Goal: Task Accomplishment & Management: Manage account settings

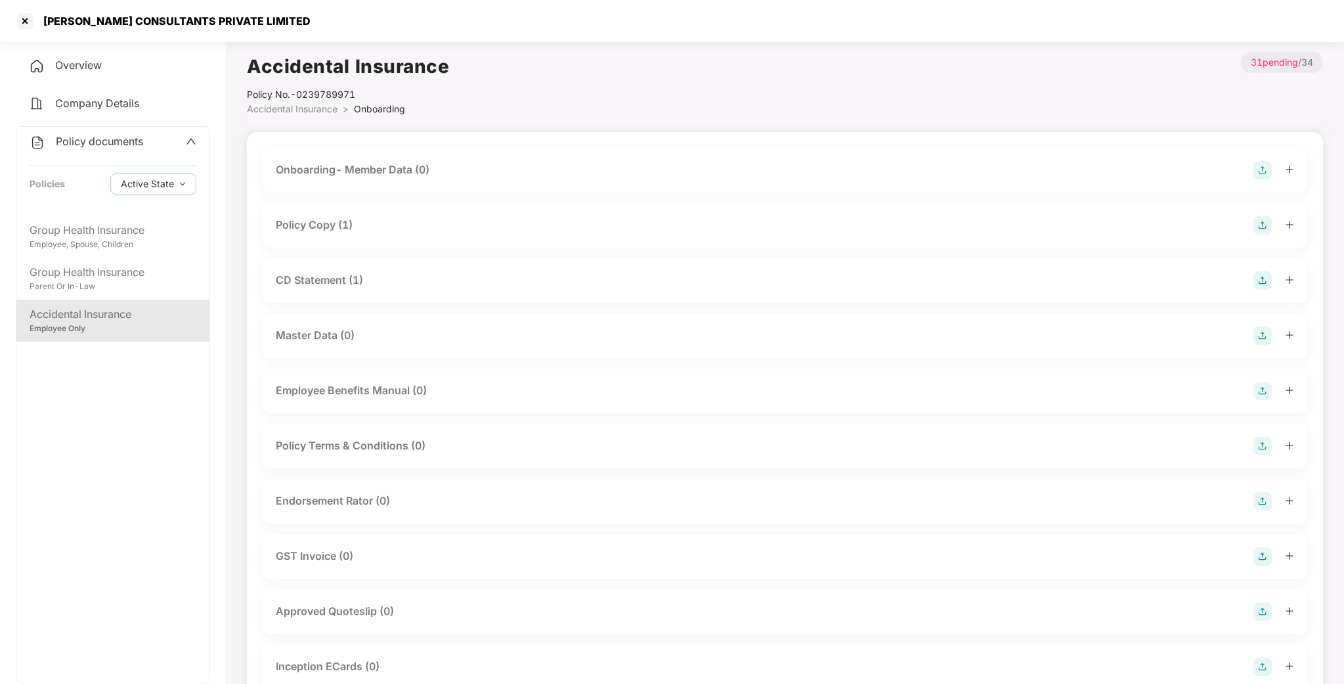
scroll to position [1370, 0]
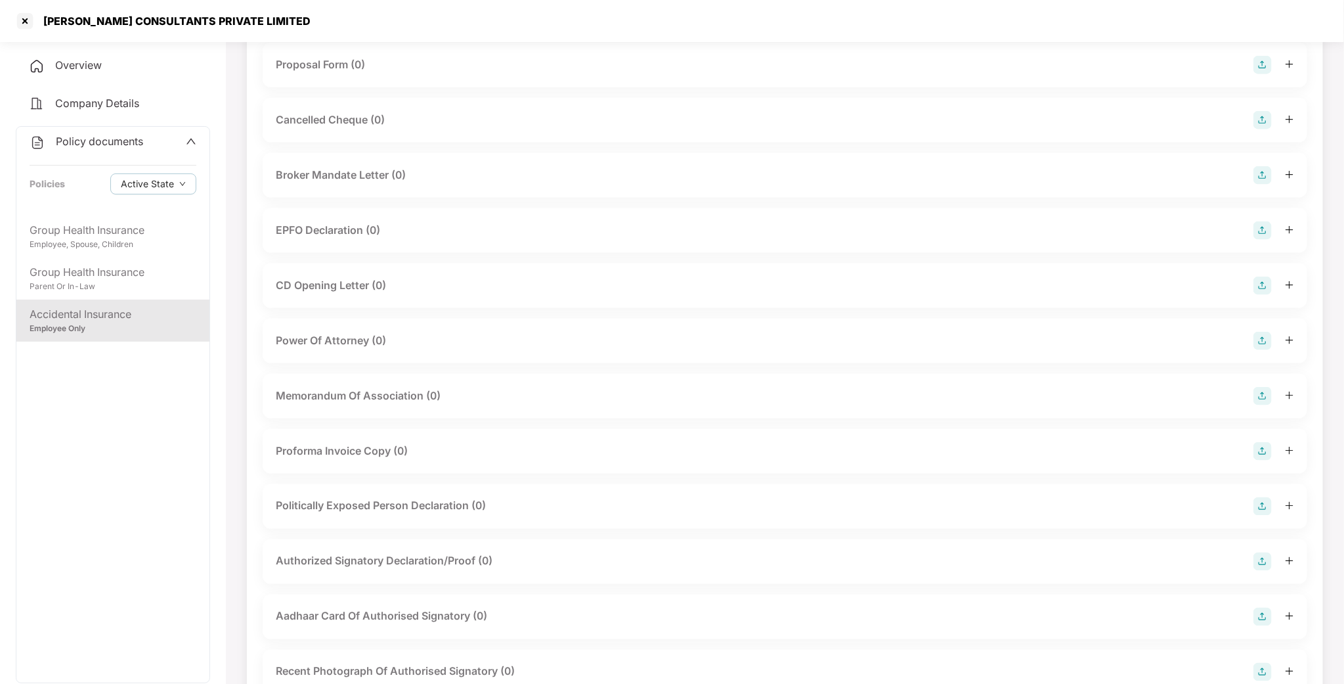
click at [128, 328] on div "Employee Only" at bounding box center [113, 328] width 167 height 12
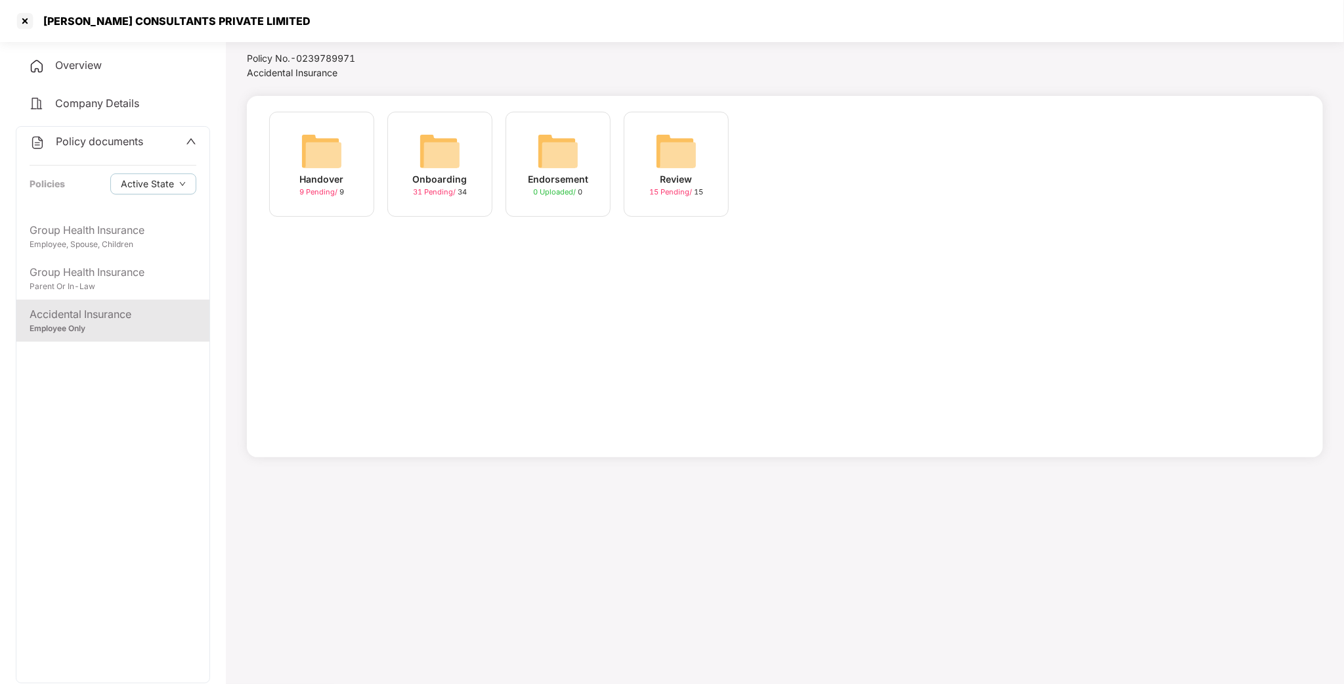
click at [454, 144] on img at bounding box center [440, 151] width 42 height 42
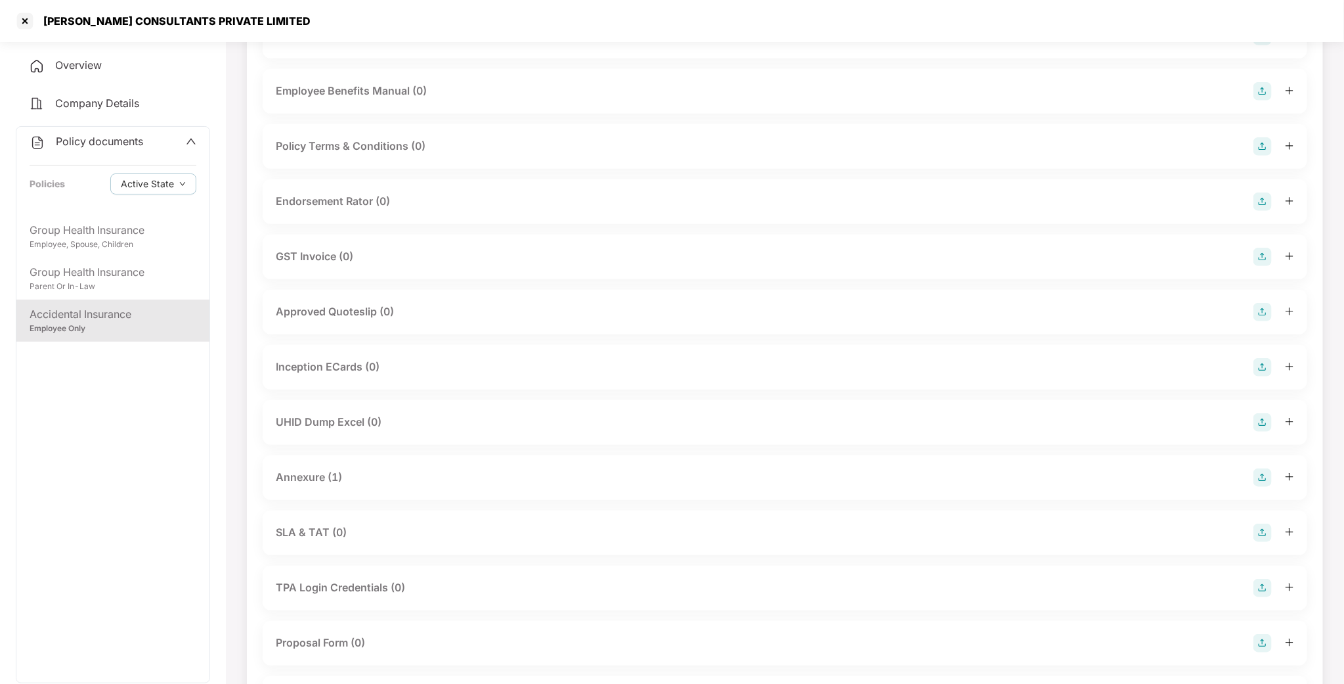
scroll to position [286, 0]
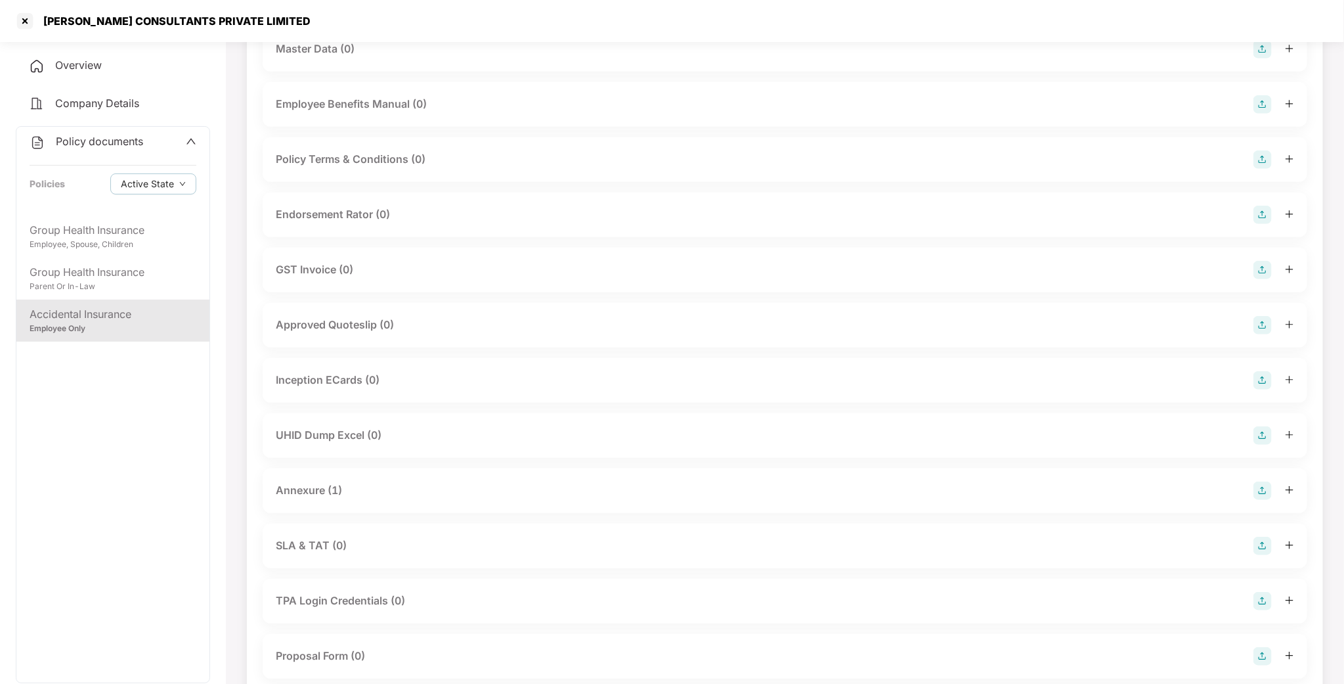
click at [347, 221] on div "Endorsement Rator (0)" at bounding box center [333, 214] width 114 height 16
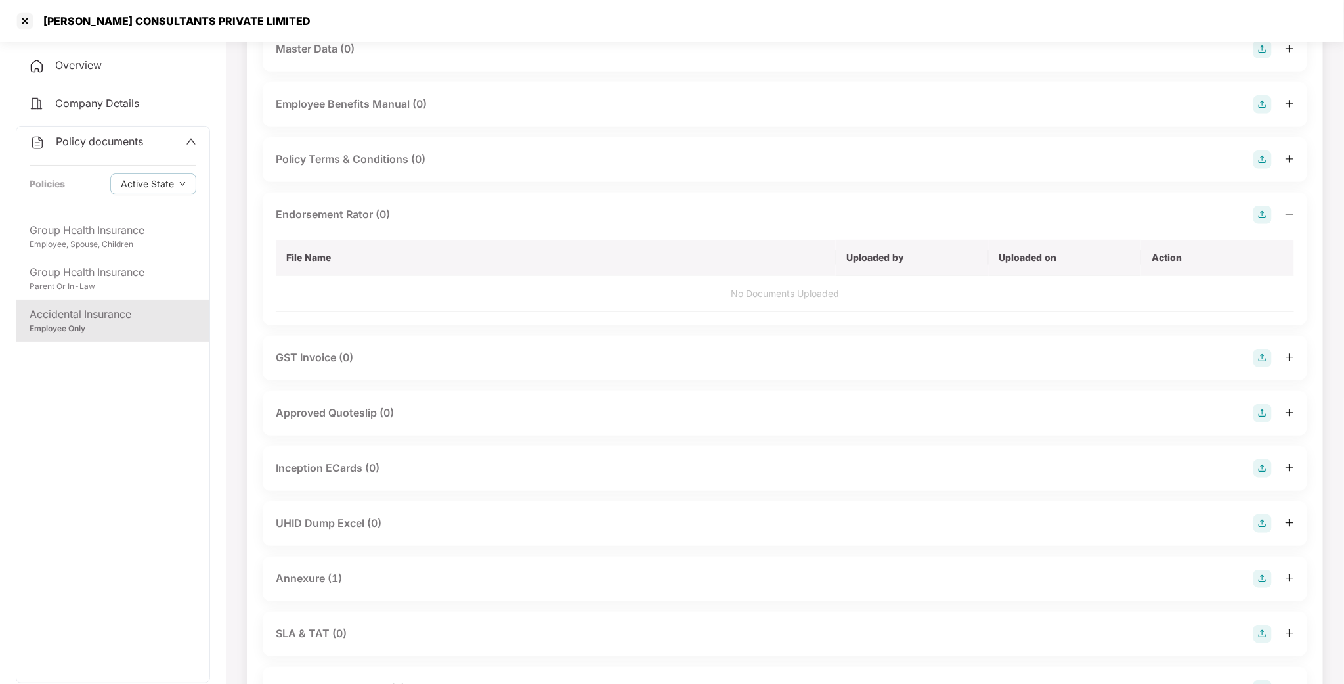
click at [723, 298] on td "No Documents Uploaded" at bounding box center [785, 294] width 1018 height 36
click at [343, 217] on div "Endorsement Rator (0)" at bounding box center [333, 214] width 114 height 16
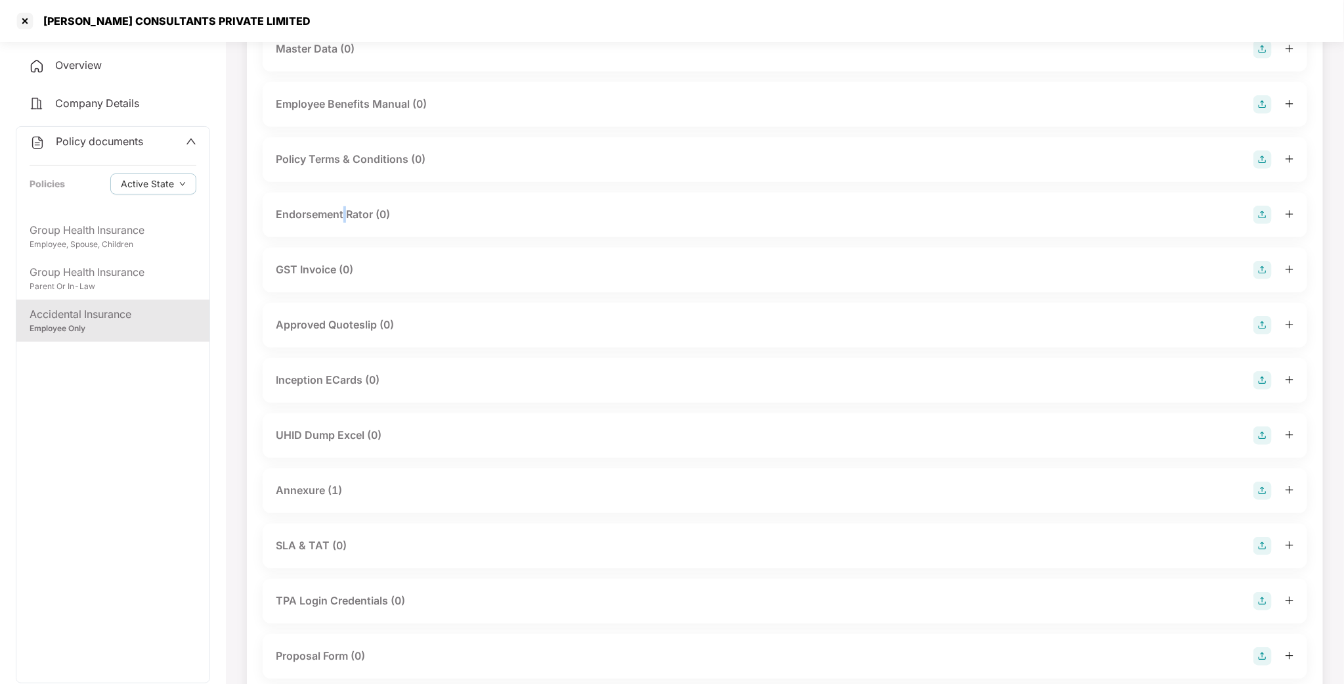
click at [343, 217] on div "Endorsement Rator (0)" at bounding box center [333, 214] width 114 height 16
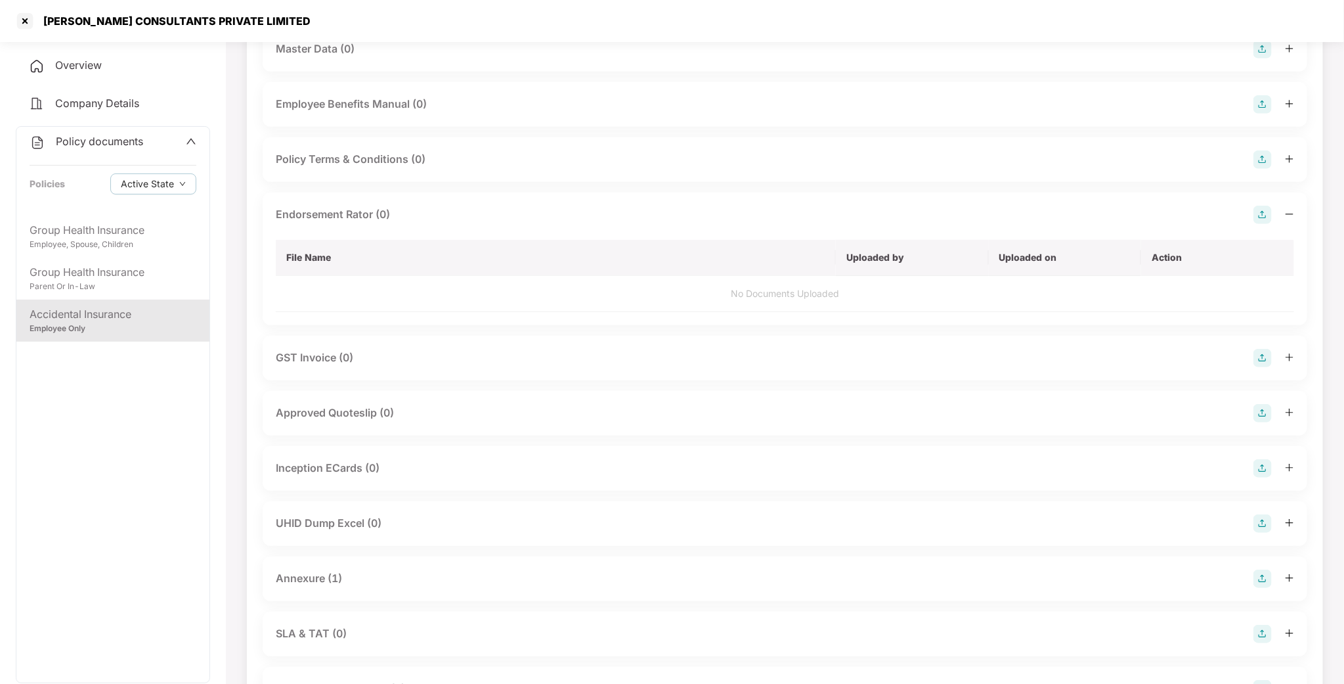
click at [1257, 221] on img at bounding box center [1262, 215] width 18 height 18
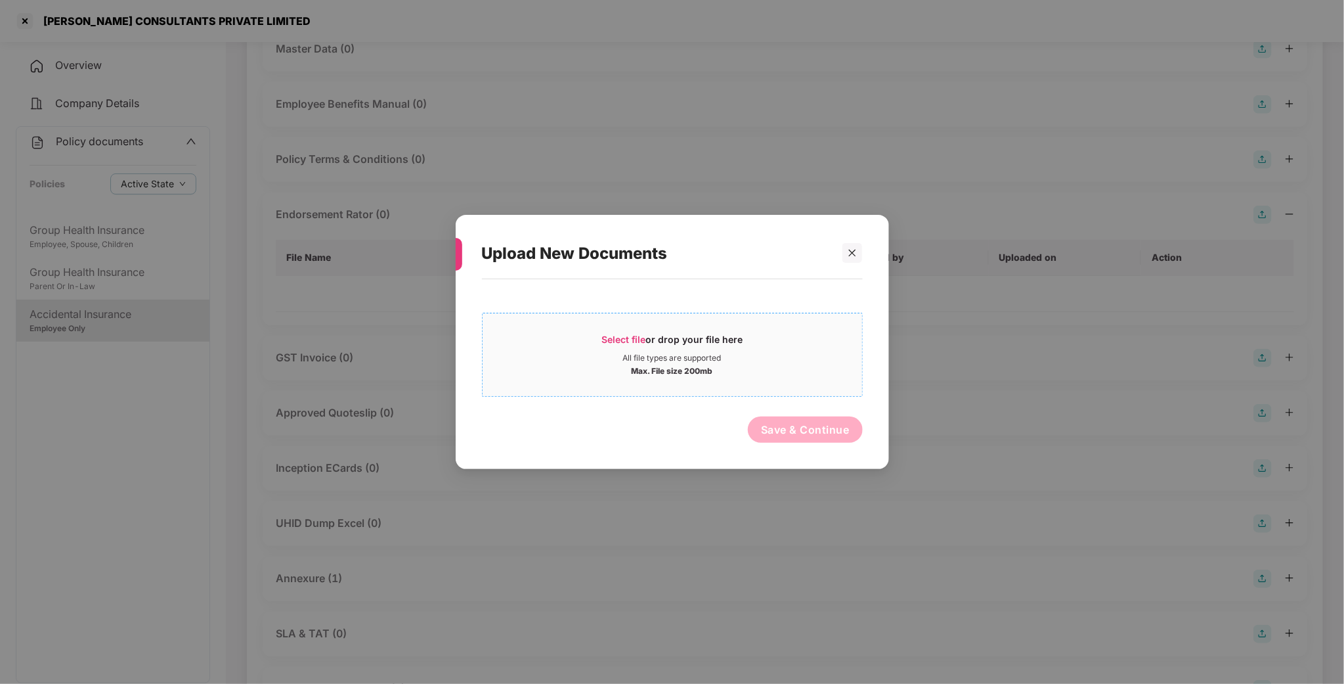
click at [758, 349] on div "Select file or drop your file here" at bounding box center [673, 343] width 380 height 20
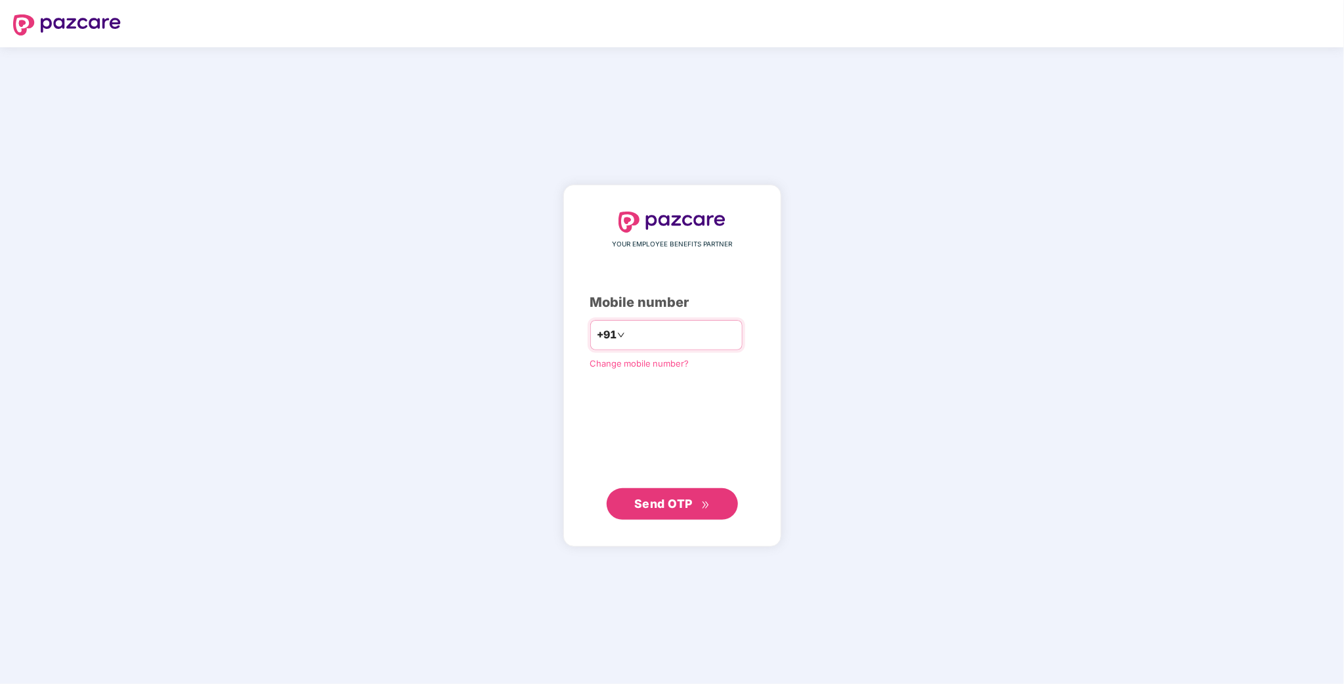
click at [718, 335] on input "number" at bounding box center [682, 334] width 108 height 21
type input "**********"
click at [701, 511] on span "Send OTP" at bounding box center [672, 503] width 76 height 18
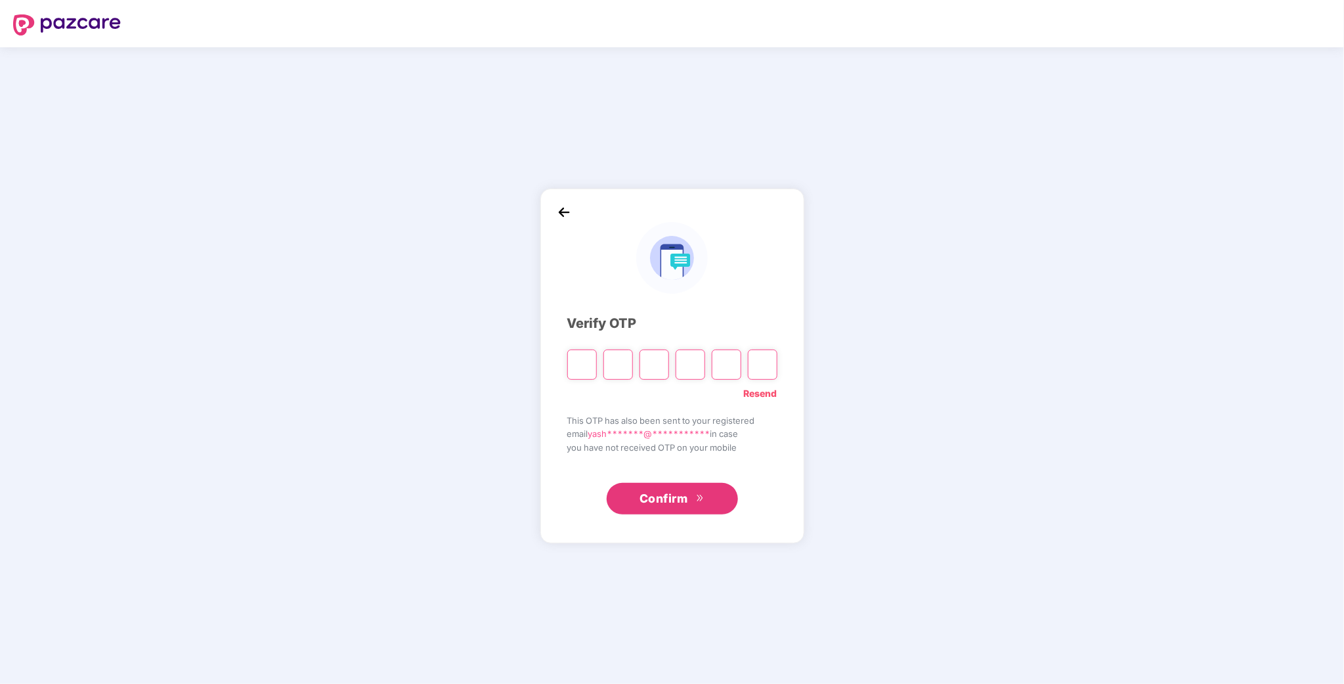
type input "*"
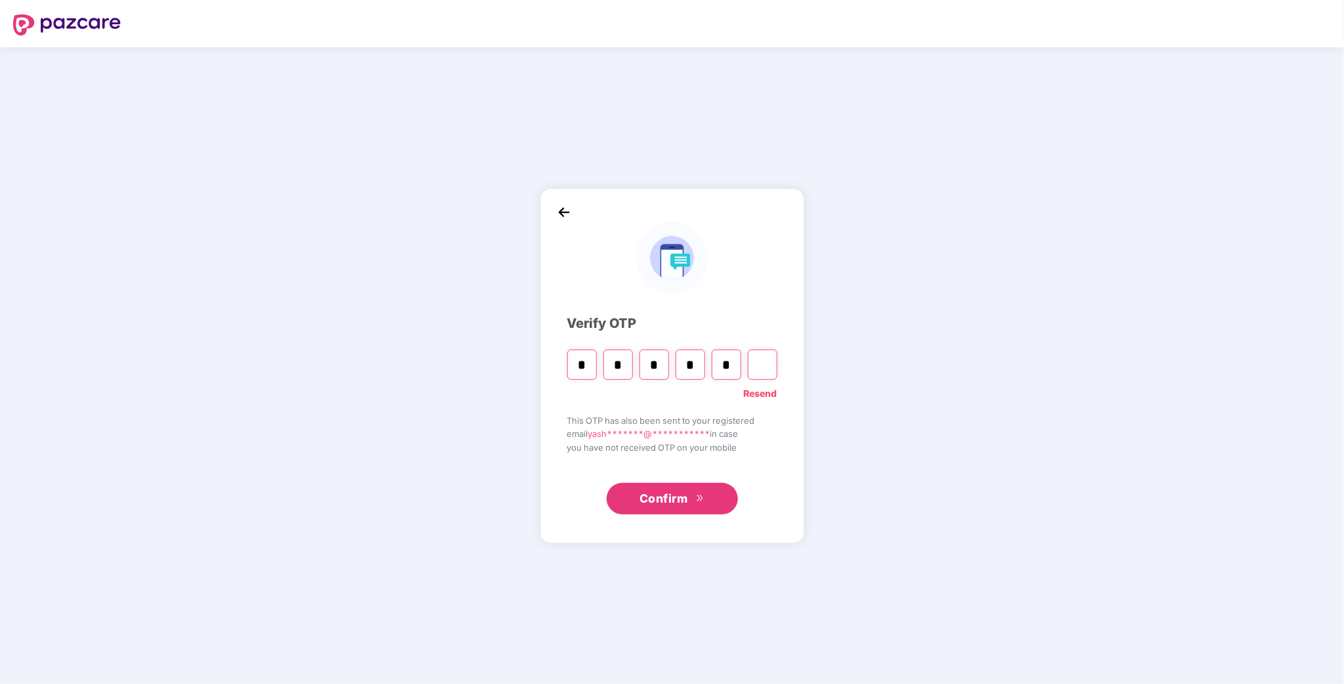
type input "*"
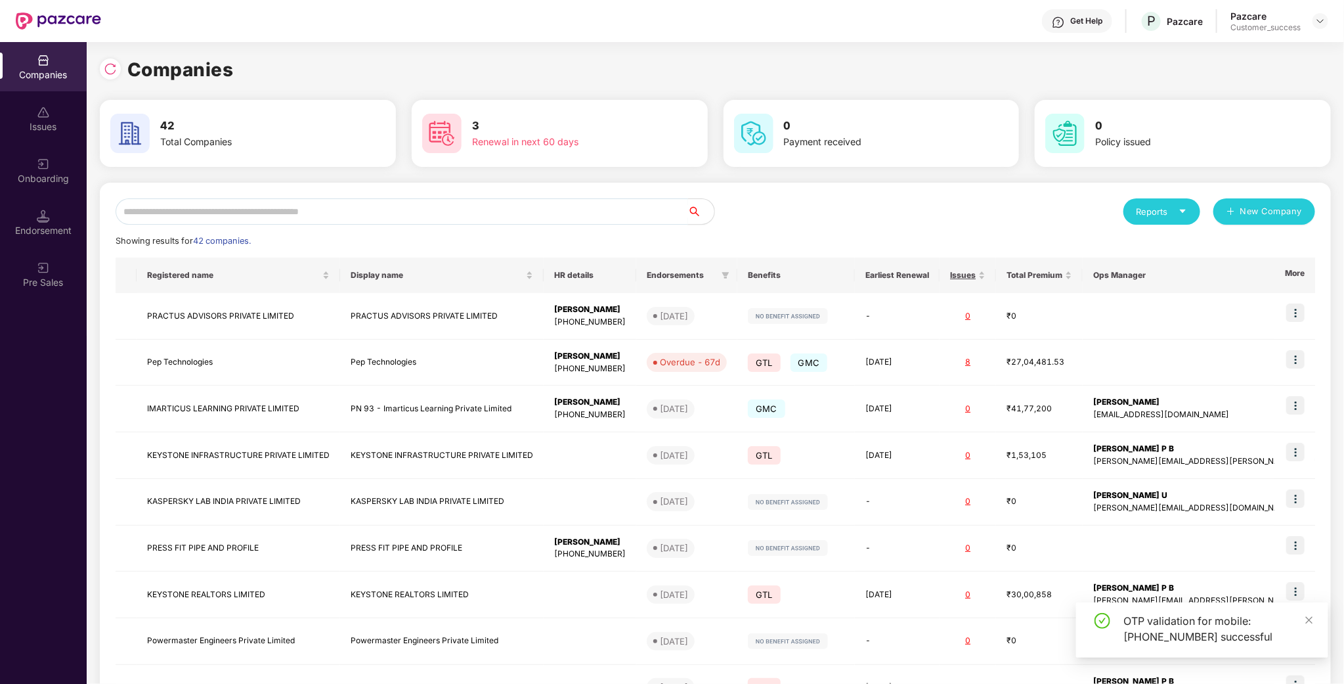
click at [332, 215] on input "text" at bounding box center [402, 211] width 573 height 26
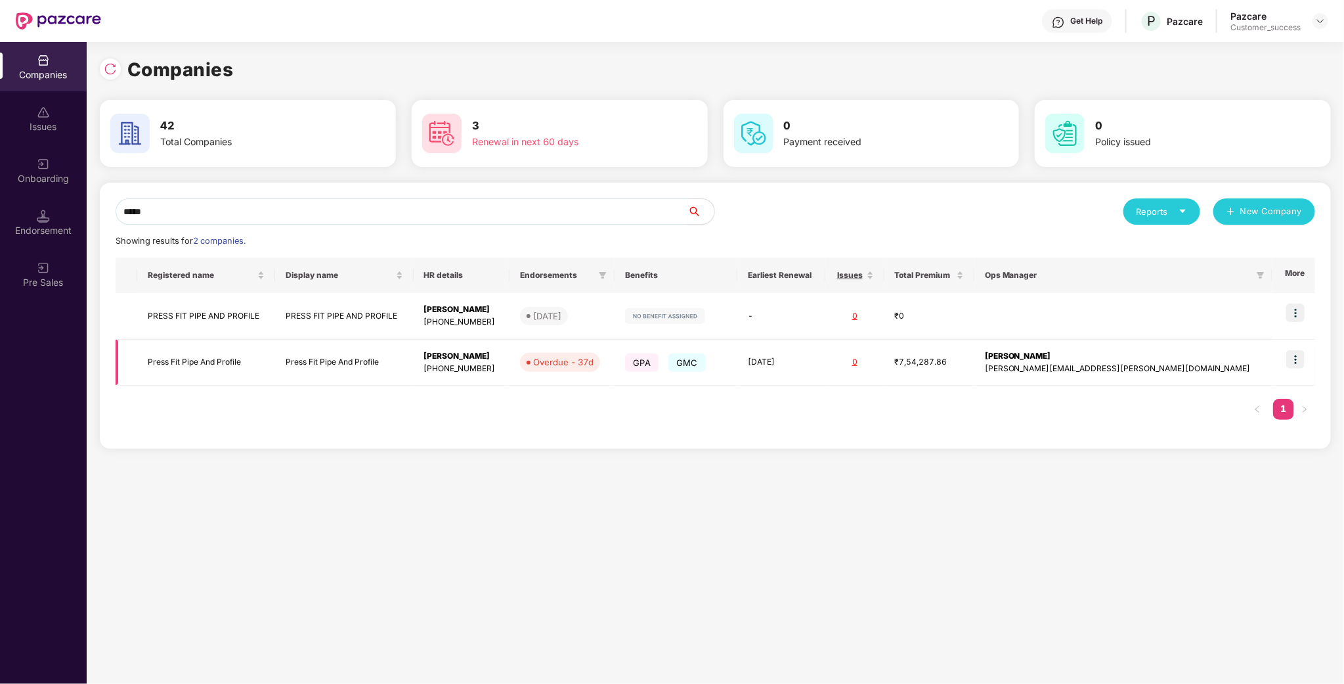
type input "*****"
click at [191, 360] on td "Press Fit Pipe And Profile" at bounding box center [206, 362] width 138 height 47
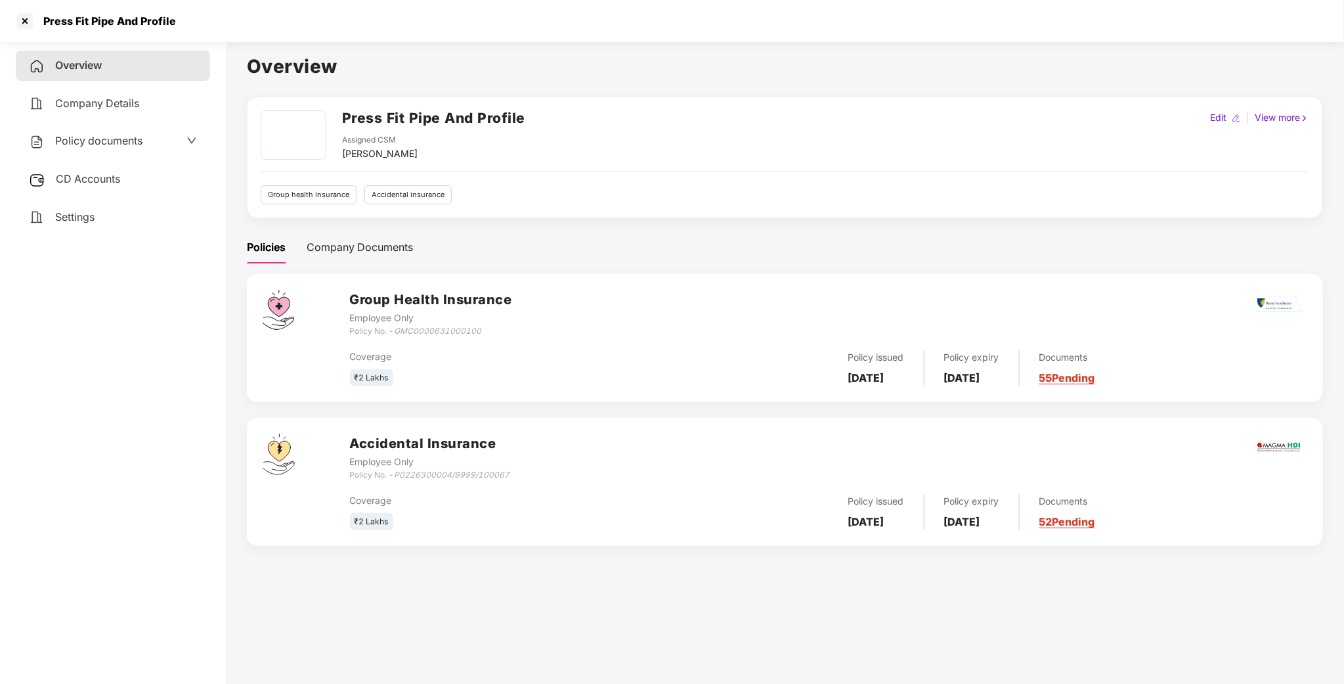
click at [129, 146] on span "Policy documents" at bounding box center [98, 140] width 87 height 13
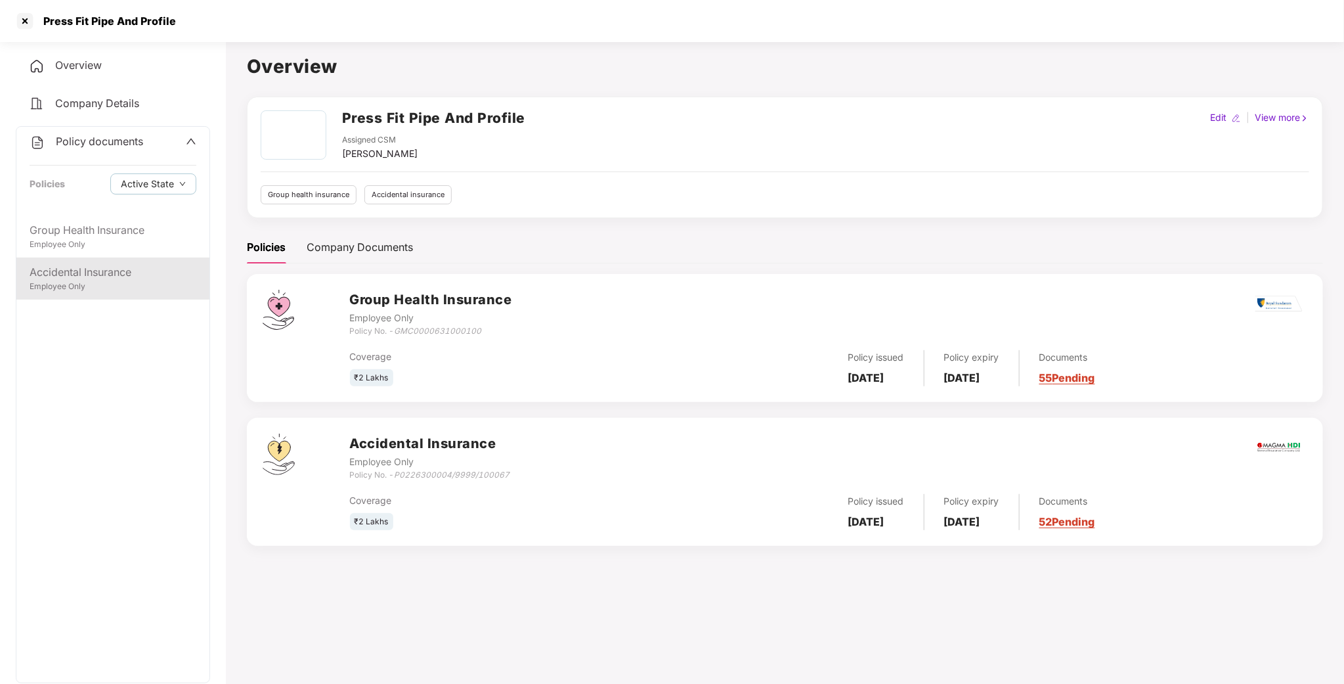
click at [95, 276] on div "Accidental Insurance" at bounding box center [113, 272] width 167 height 16
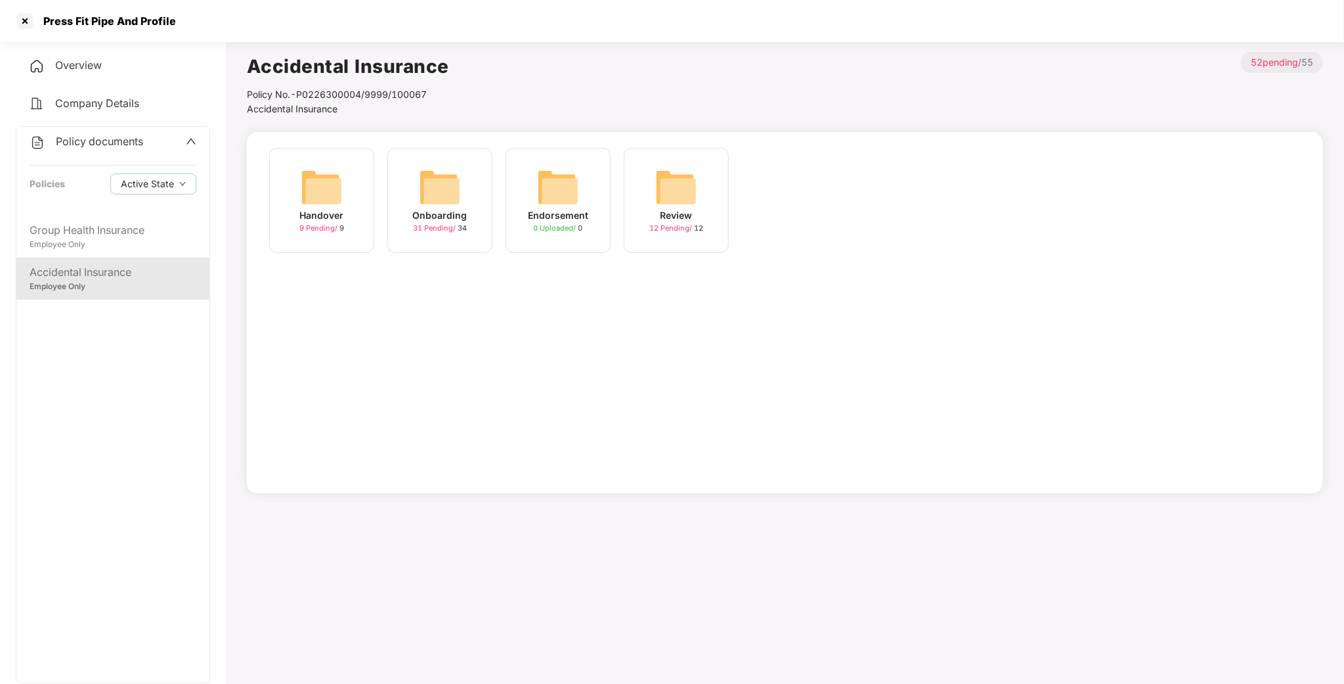
click at [436, 173] on img at bounding box center [440, 187] width 42 height 42
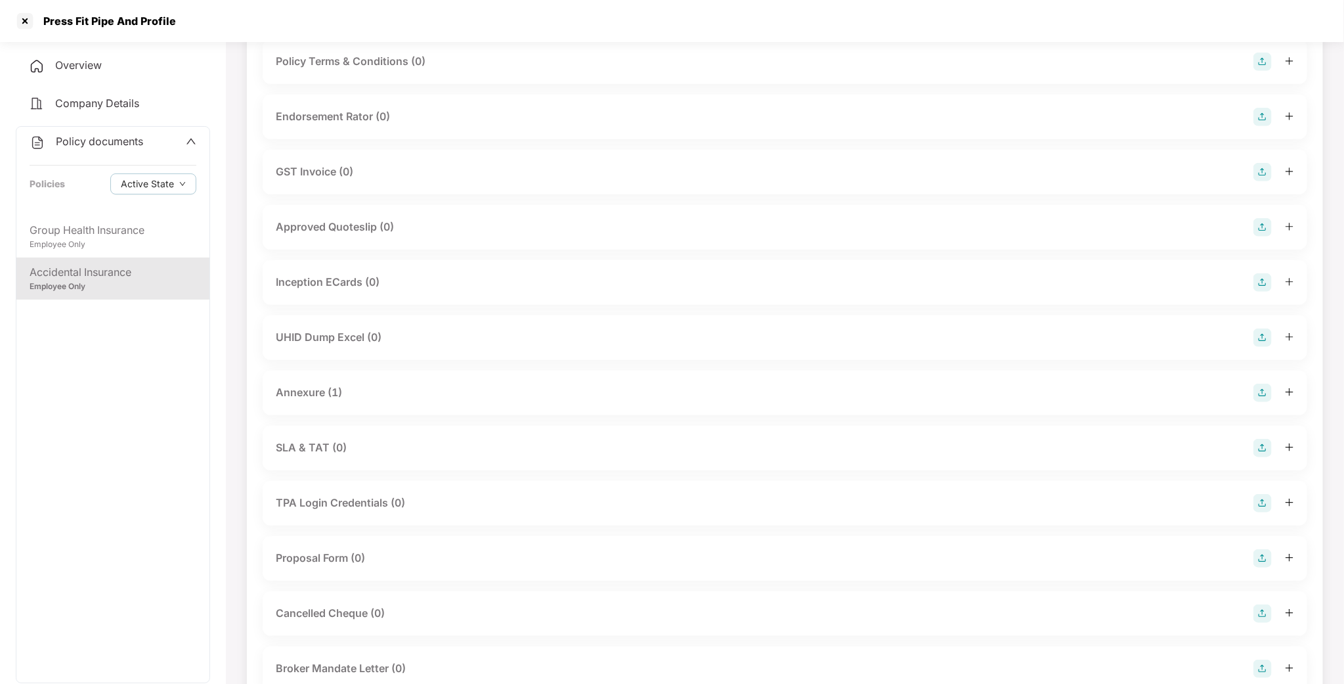
scroll to position [286, 0]
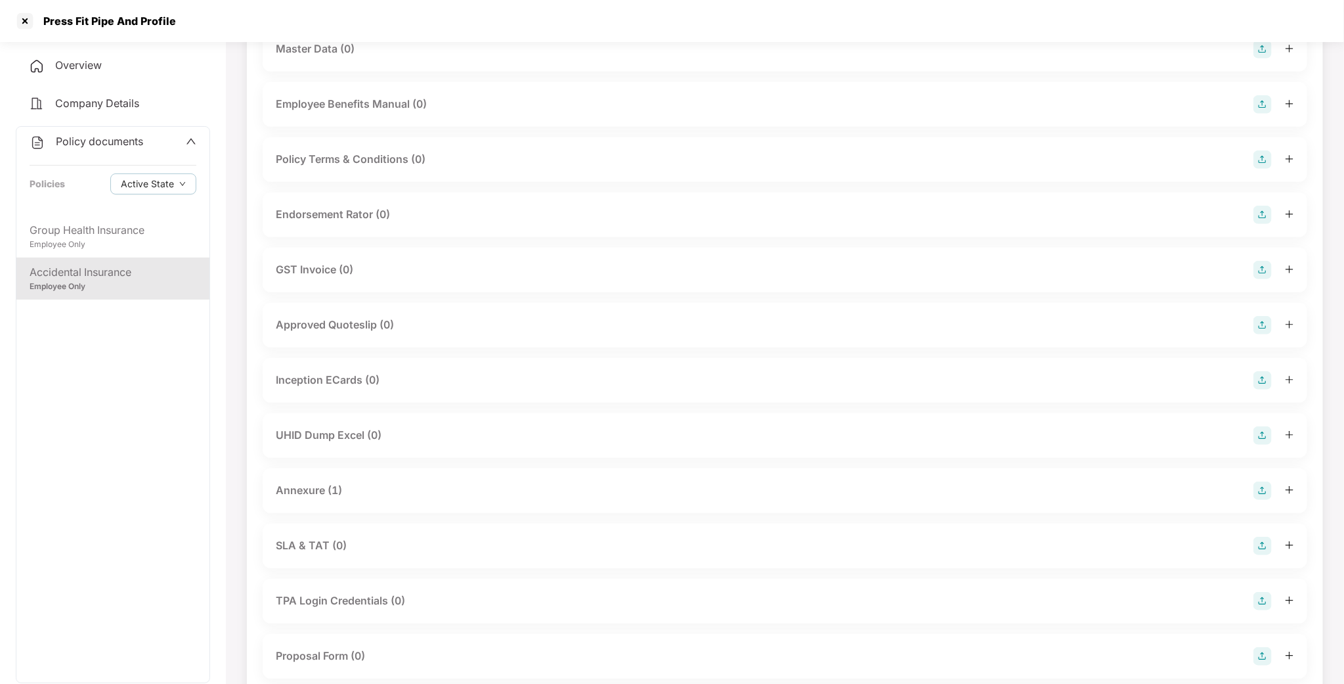
click at [341, 221] on div "Endorsement Rator (0)" at bounding box center [333, 214] width 114 height 16
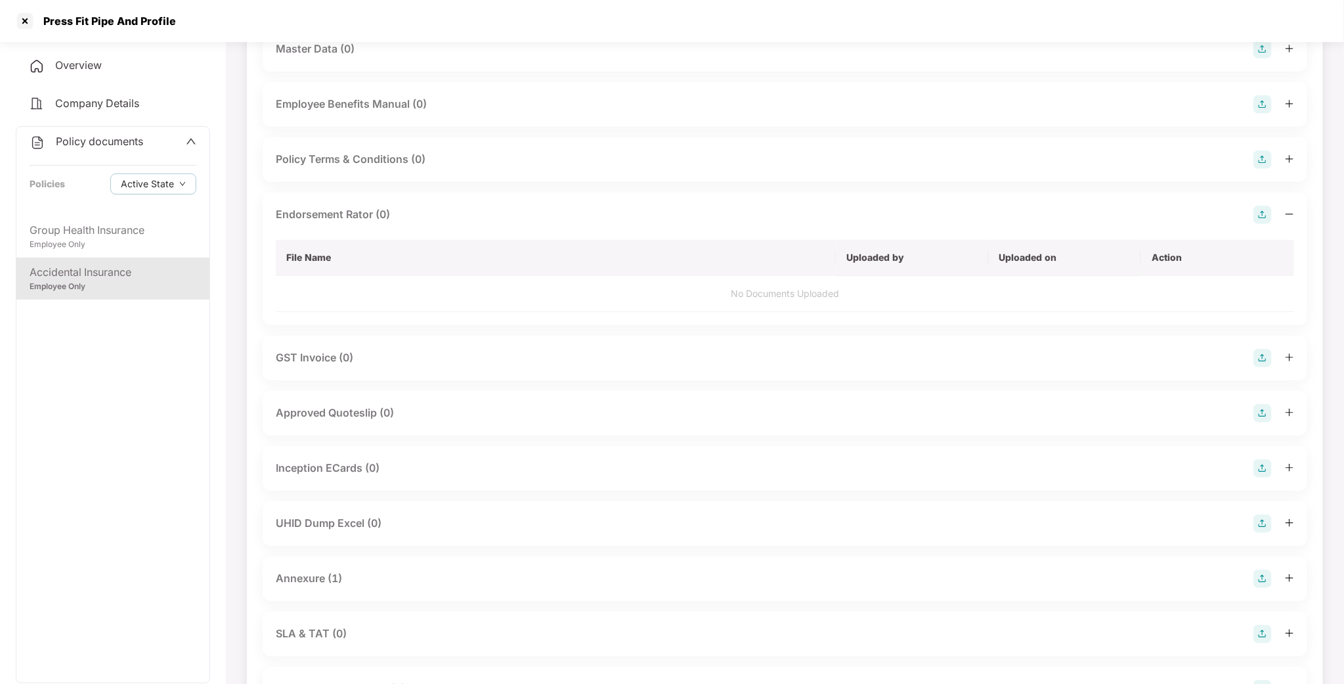
click at [1253, 215] on img at bounding box center [1262, 215] width 18 height 18
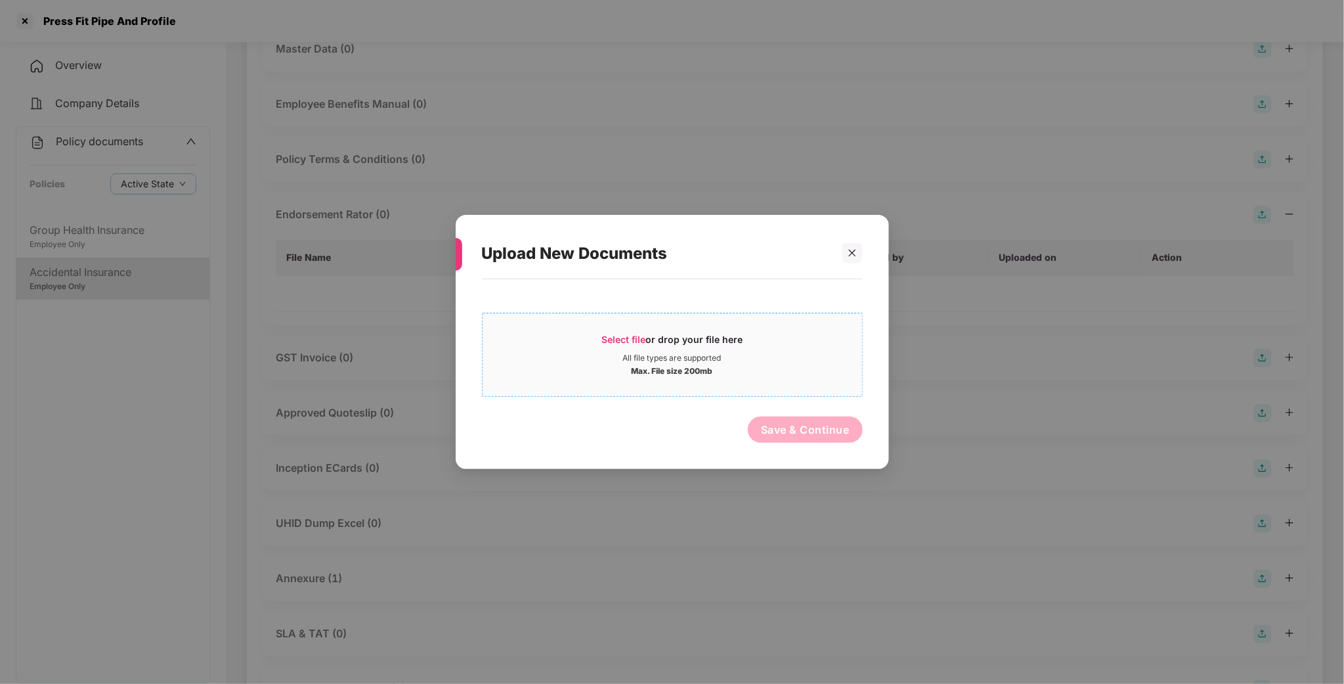
click at [629, 341] on span "Select file" at bounding box center [623, 339] width 44 height 11
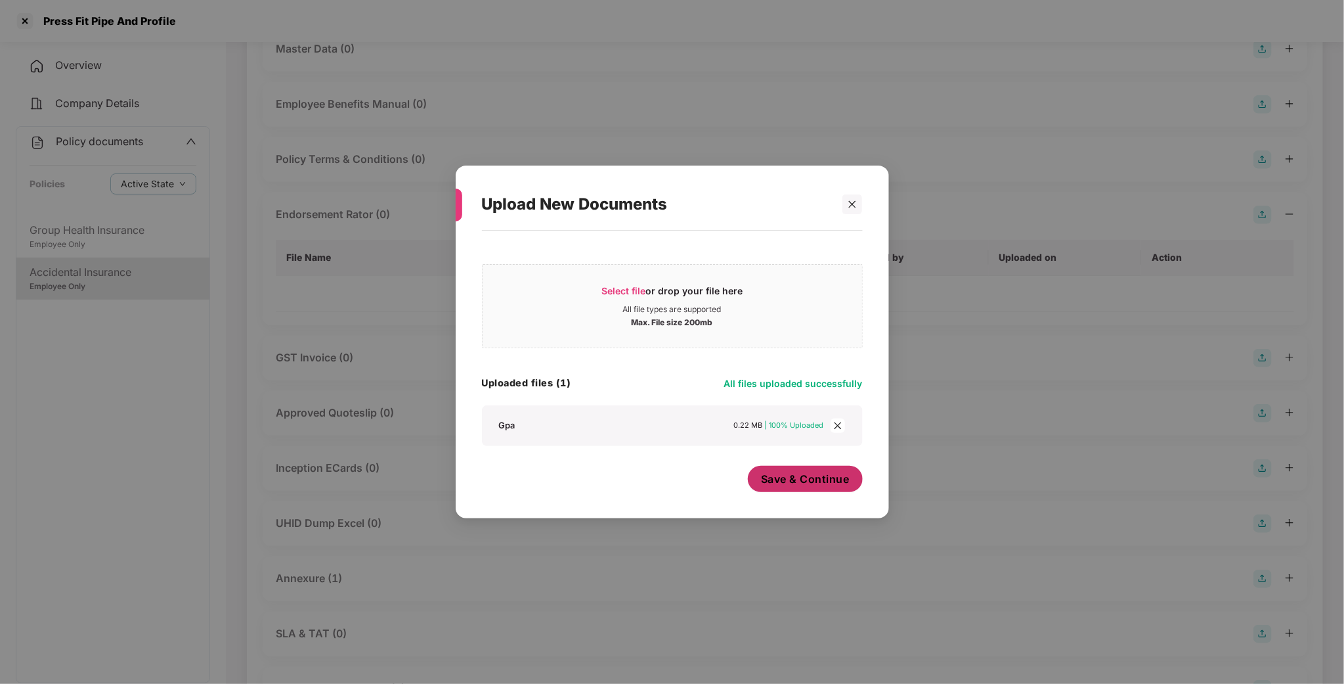
click at [816, 481] on span "Save & Continue" at bounding box center [805, 478] width 89 height 14
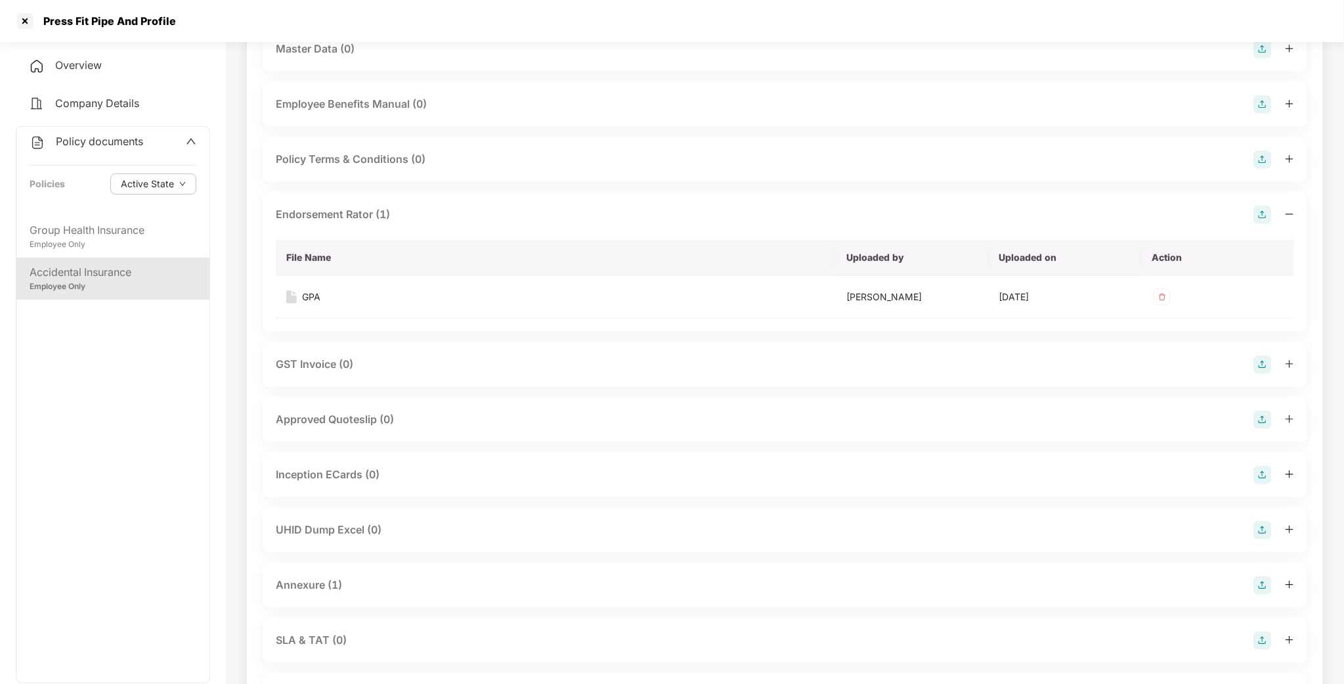
click at [1239, 0] on div "Press Fit Pipe And Profile" at bounding box center [672, 21] width 1344 height 42
click at [22, 20] on div at bounding box center [24, 21] width 21 height 21
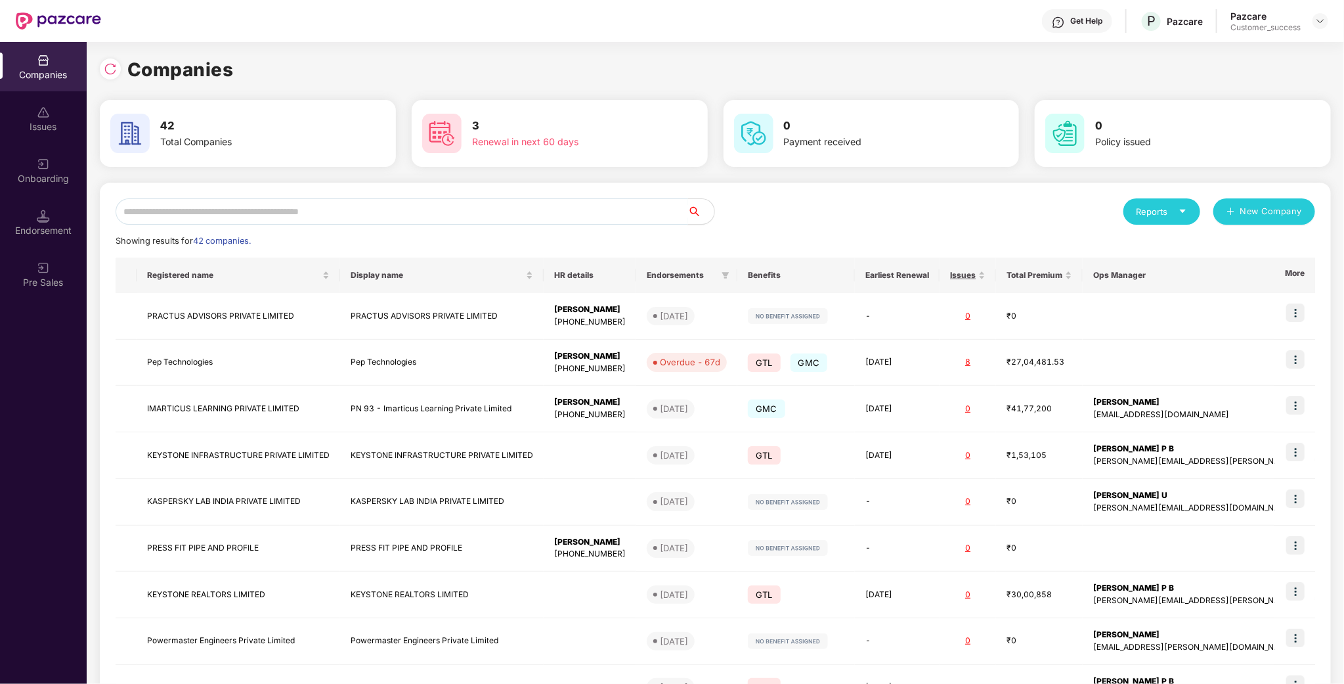
click at [339, 206] on input "text" at bounding box center [402, 211] width 573 height 26
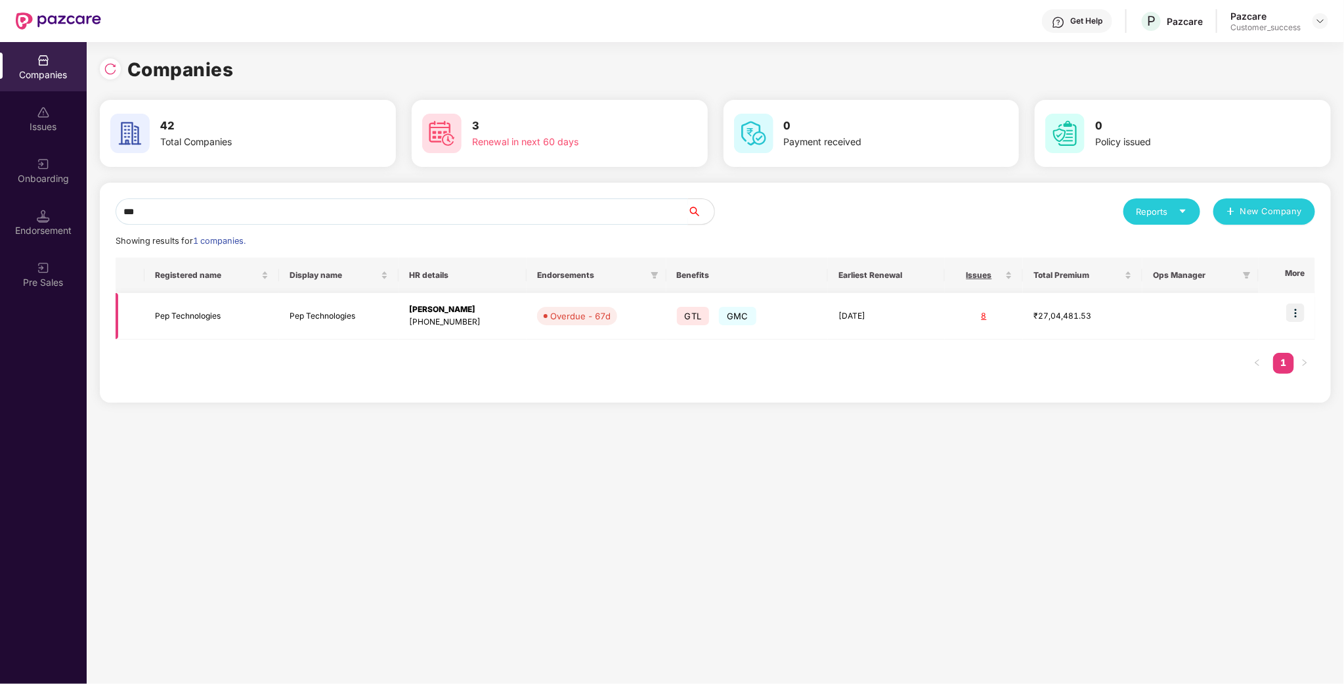
type input "***"
click at [1299, 315] on img at bounding box center [1295, 312] width 18 height 18
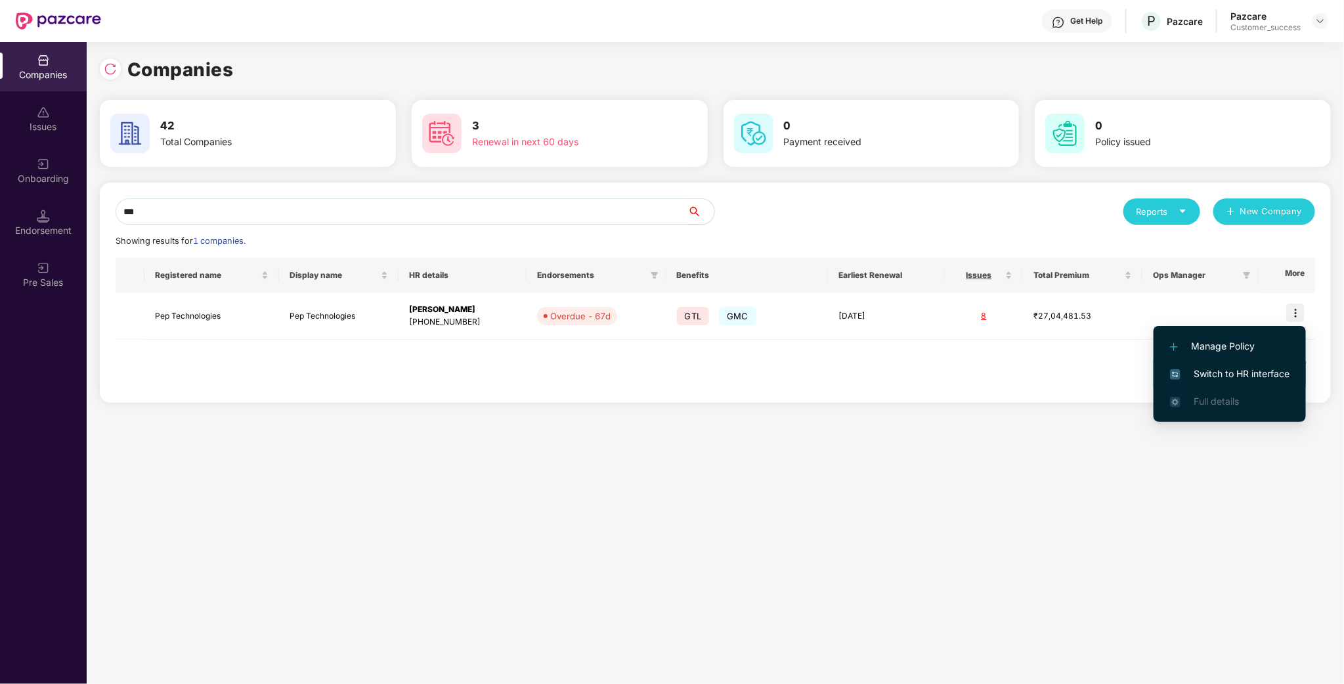
click at [1255, 371] on span "Switch to HR interface" at bounding box center [1230, 373] width 120 height 14
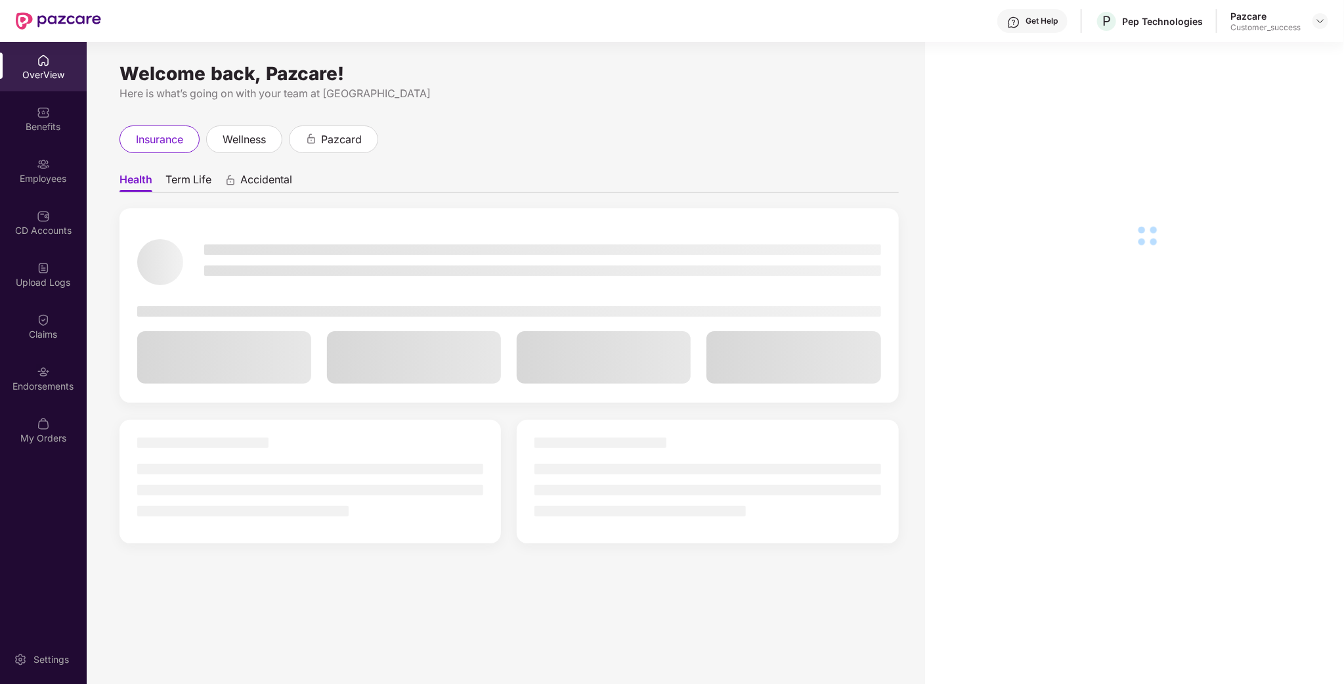
click at [57, 178] on div "Employees" at bounding box center [43, 178] width 87 height 13
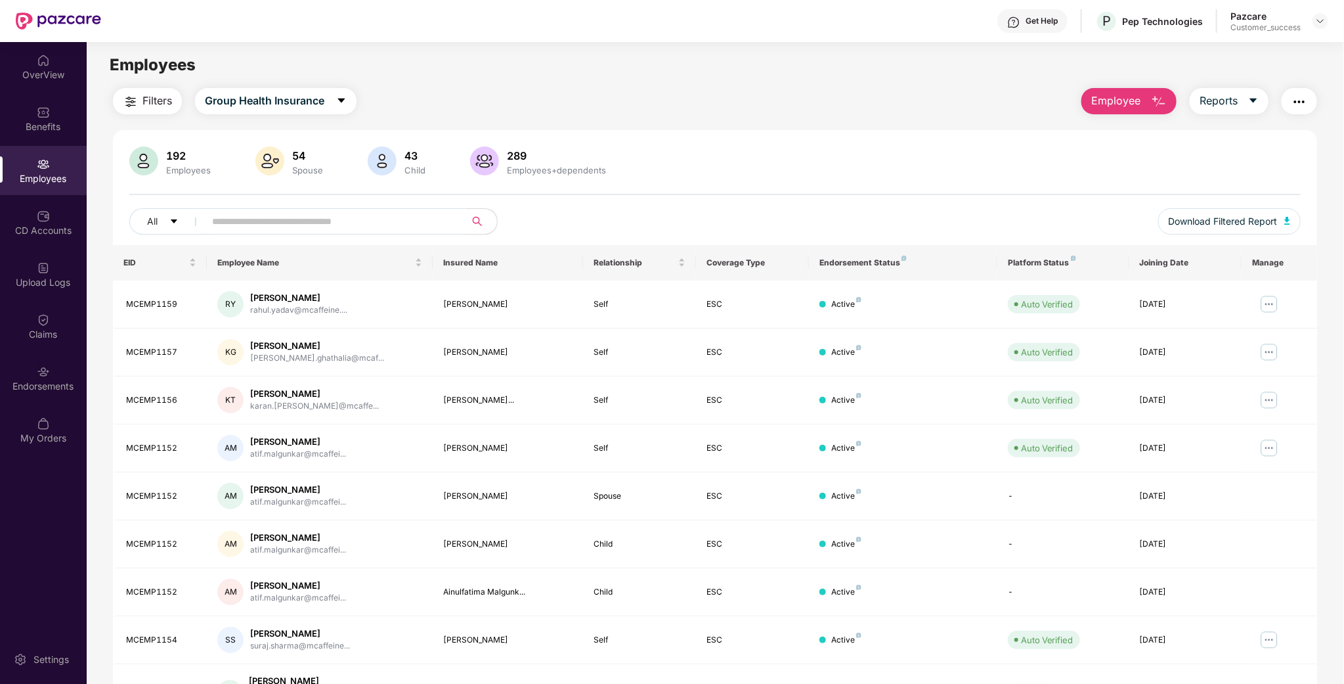
click at [267, 219] on input "text" at bounding box center [330, 221] width 236 height 20
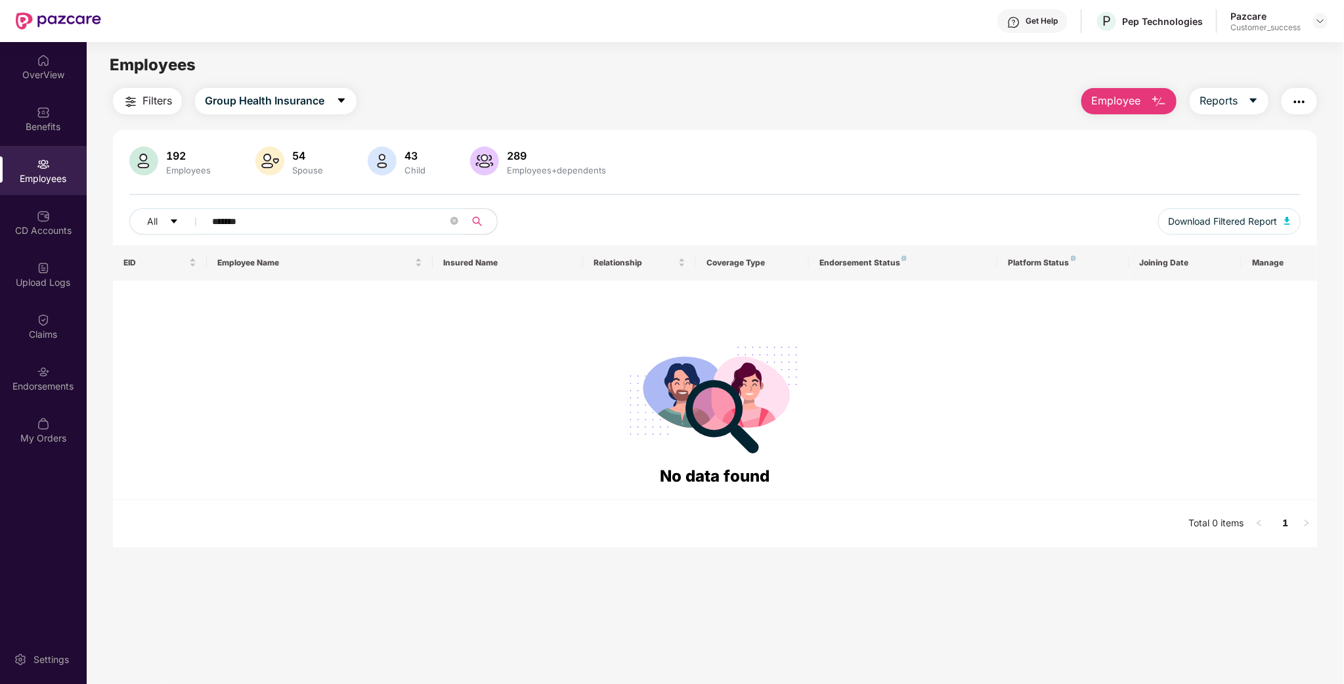
click at [239, 227] on input "*******" at bounding box center [330, 221] width 236 height 20
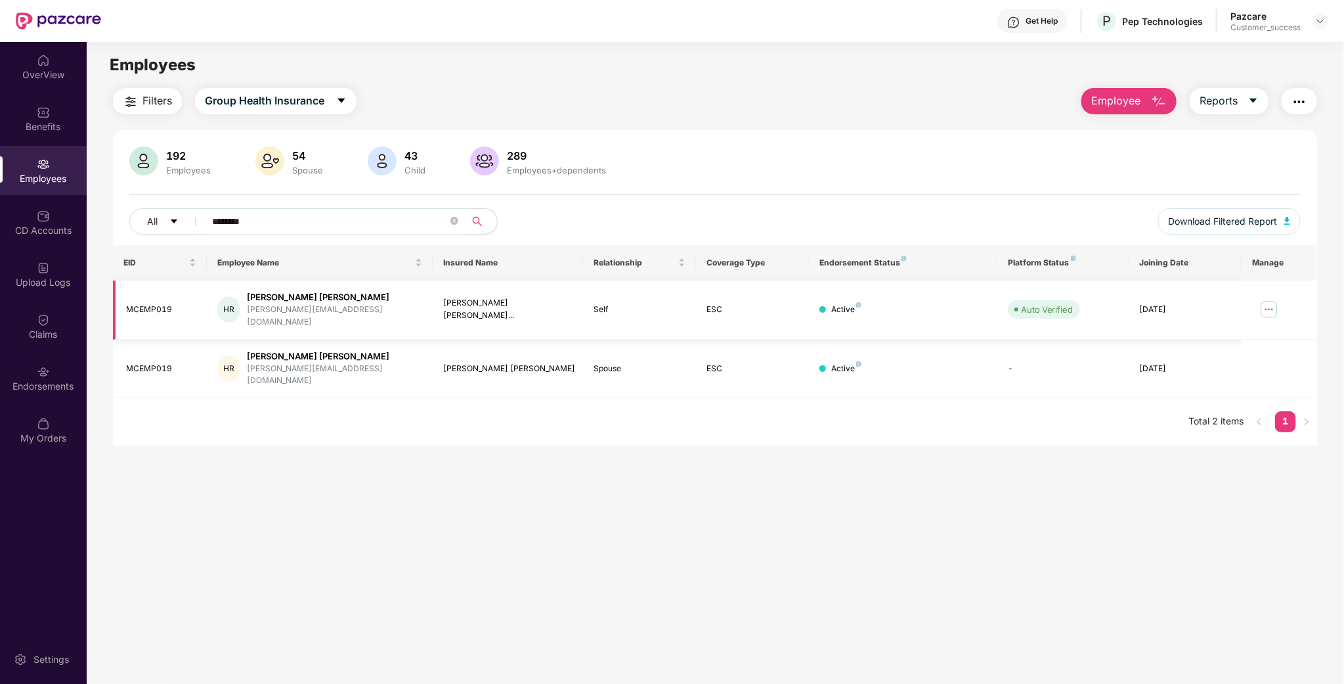
type input "********"
click at [1265, 304] on img at bounding box center [1269, 309] width 21 height 21
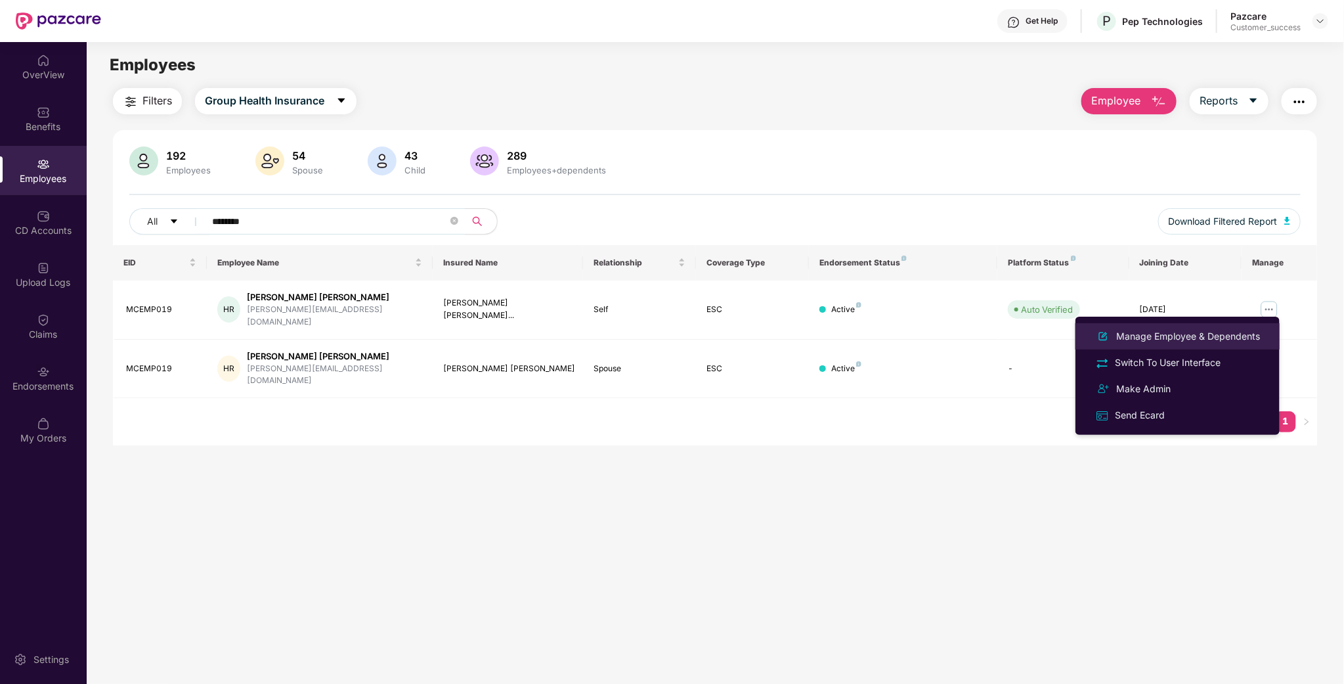
click at [1223, 339] on div "Manage Employee & Dependents" at bounding box center [1188, 336] width 149 height 14
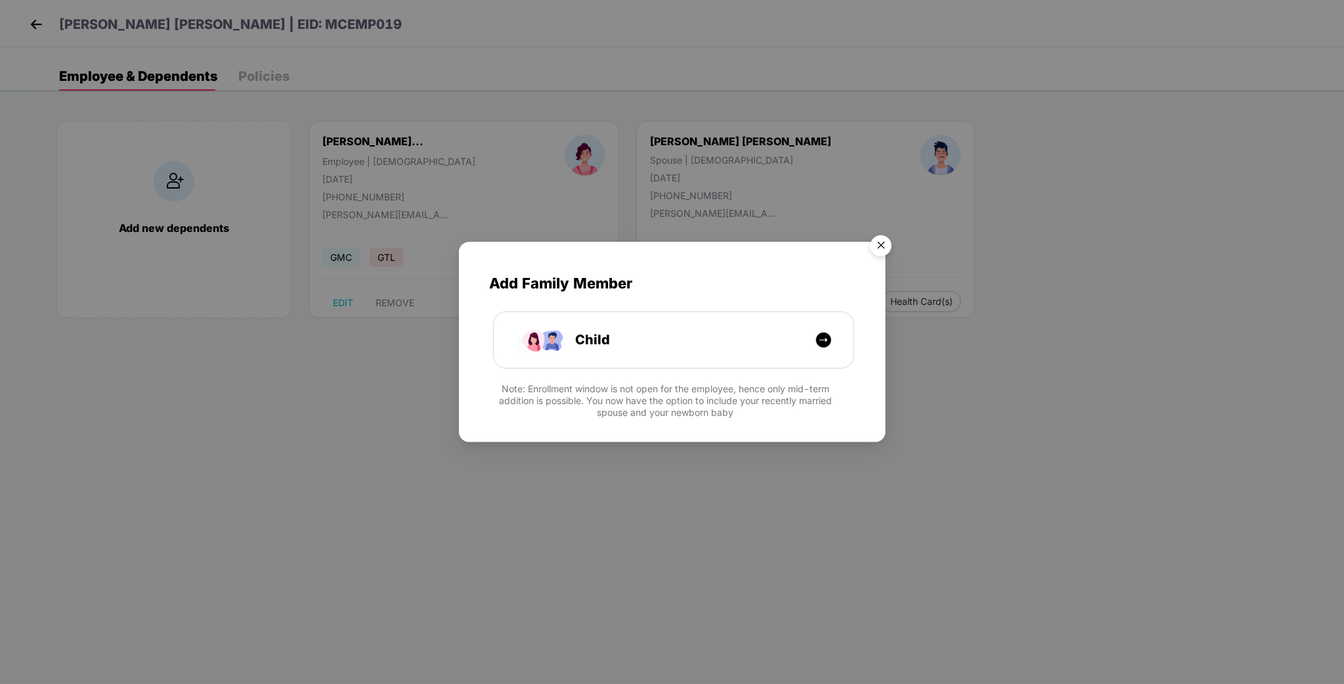
click at [879, 241] on img "Close" at bounding box center [881, 247] width 37 height 37
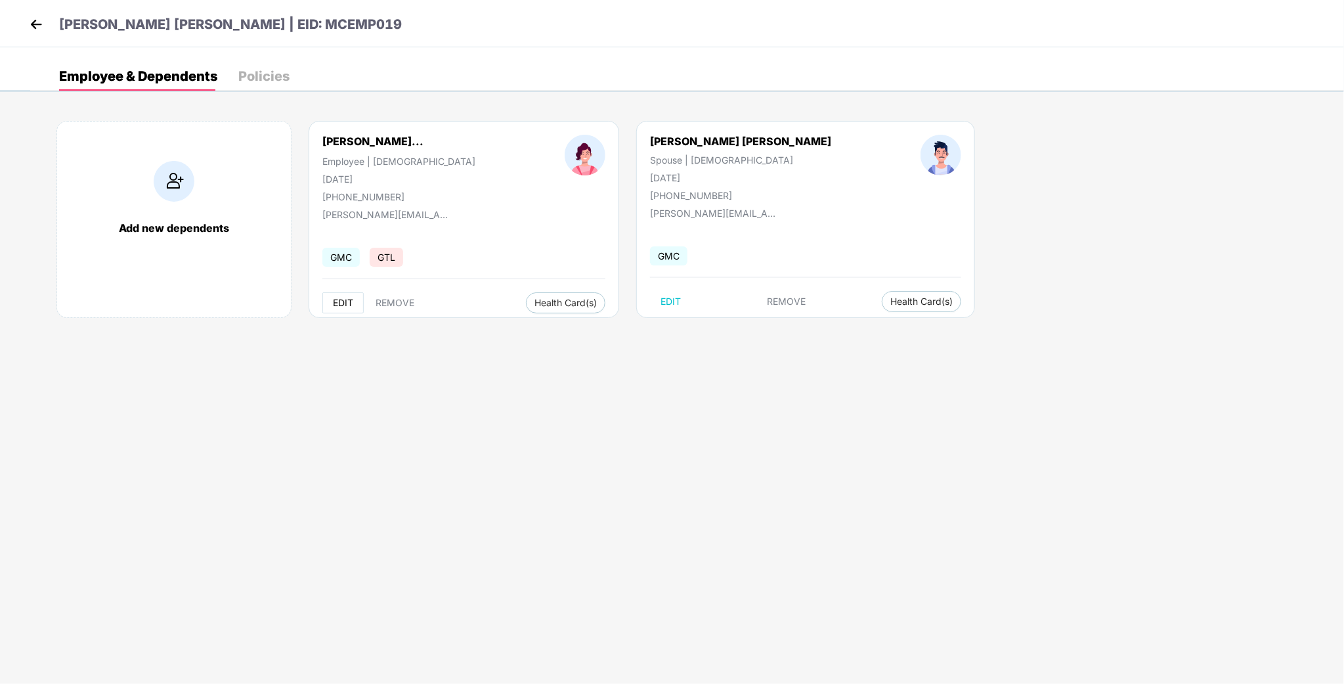
click at [347, 305] on span "EDIT" at bounding box center [343, 302] width 20 height 11
select select "******"
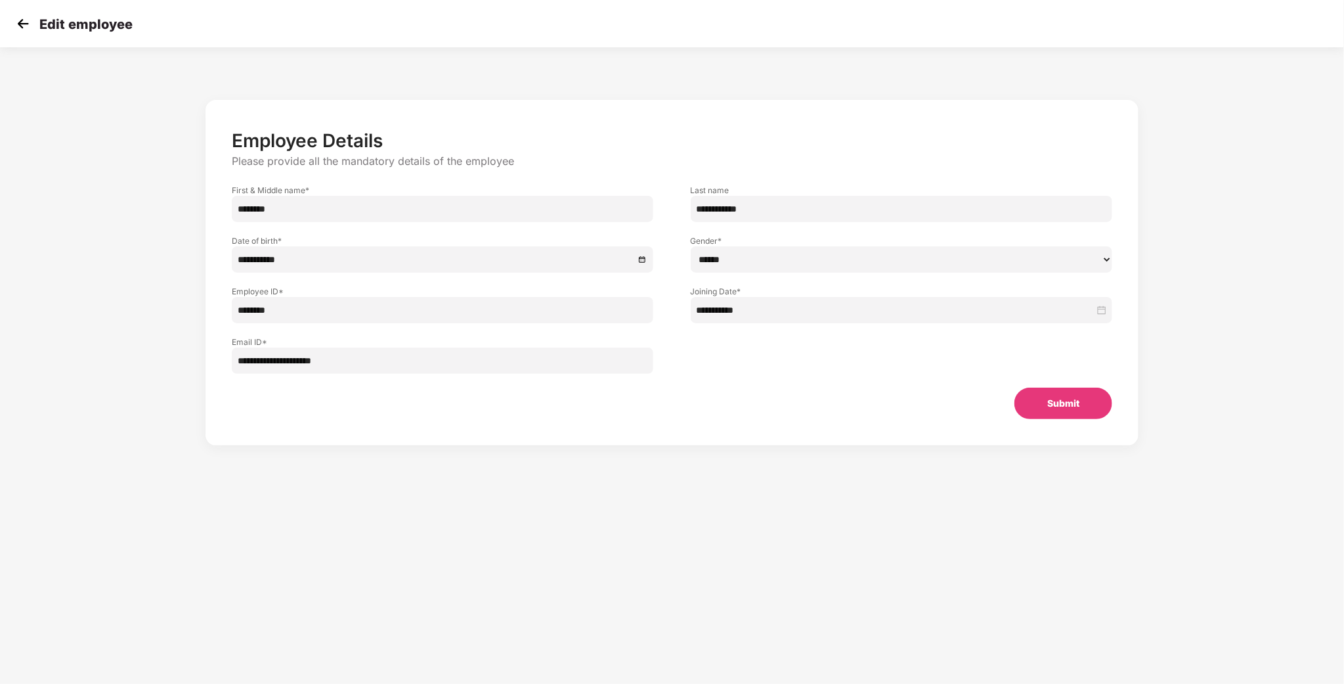
click at [337, 304] on input "********" at bounding box center [443, 310] width 422 height 26
click at [316, 256] on input "**********" at bounding box center [436, 259] width 397 height 14
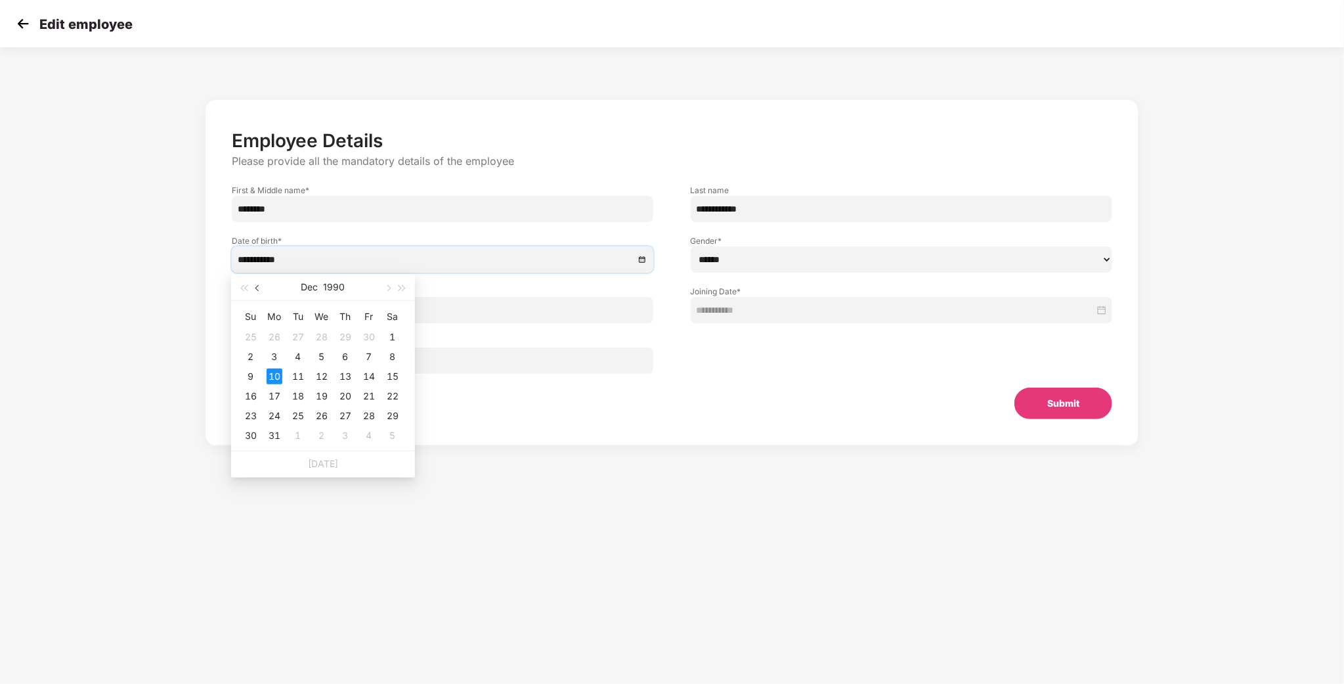
click at [264, 288] on button "button" at bounding box center [258, 287] width 14 height 26
type input "**********"
click at [371, 351] on div "12" at bounding box center [369, 357] width 16 height 16
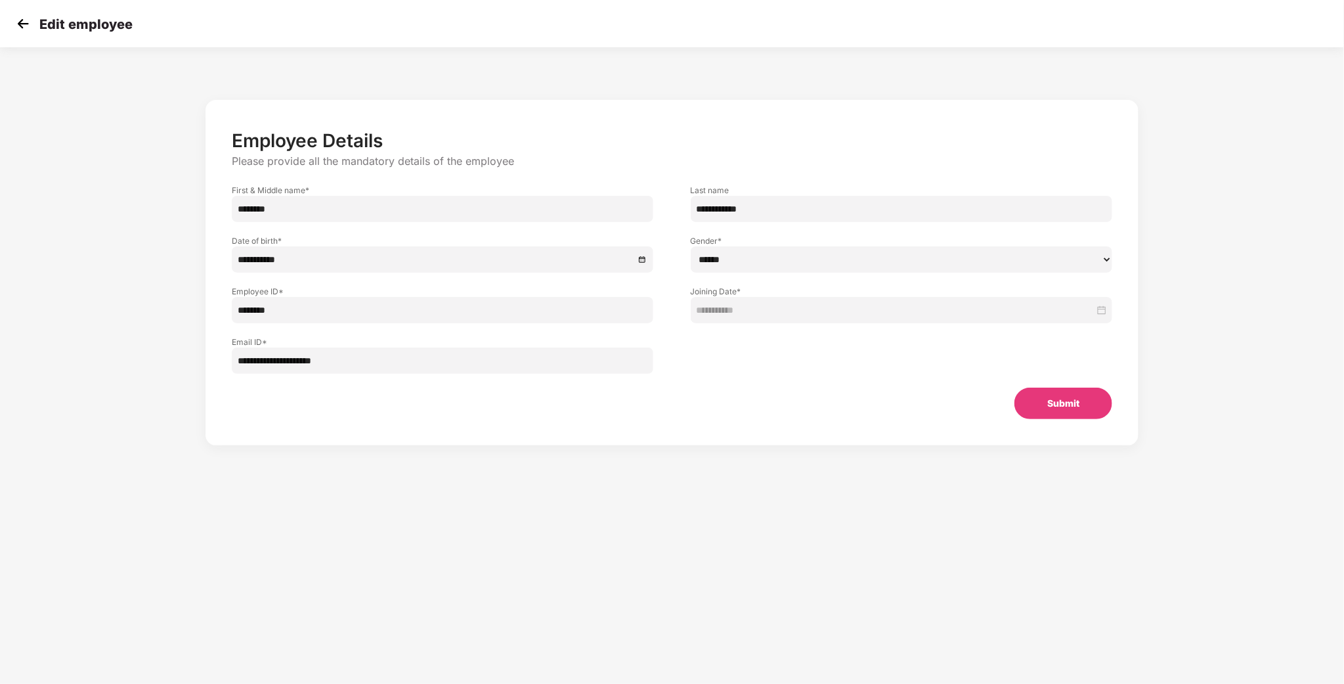
click at [1064, 402] on button "Submit" at bounding box center [1063, 403] width 98 height 32
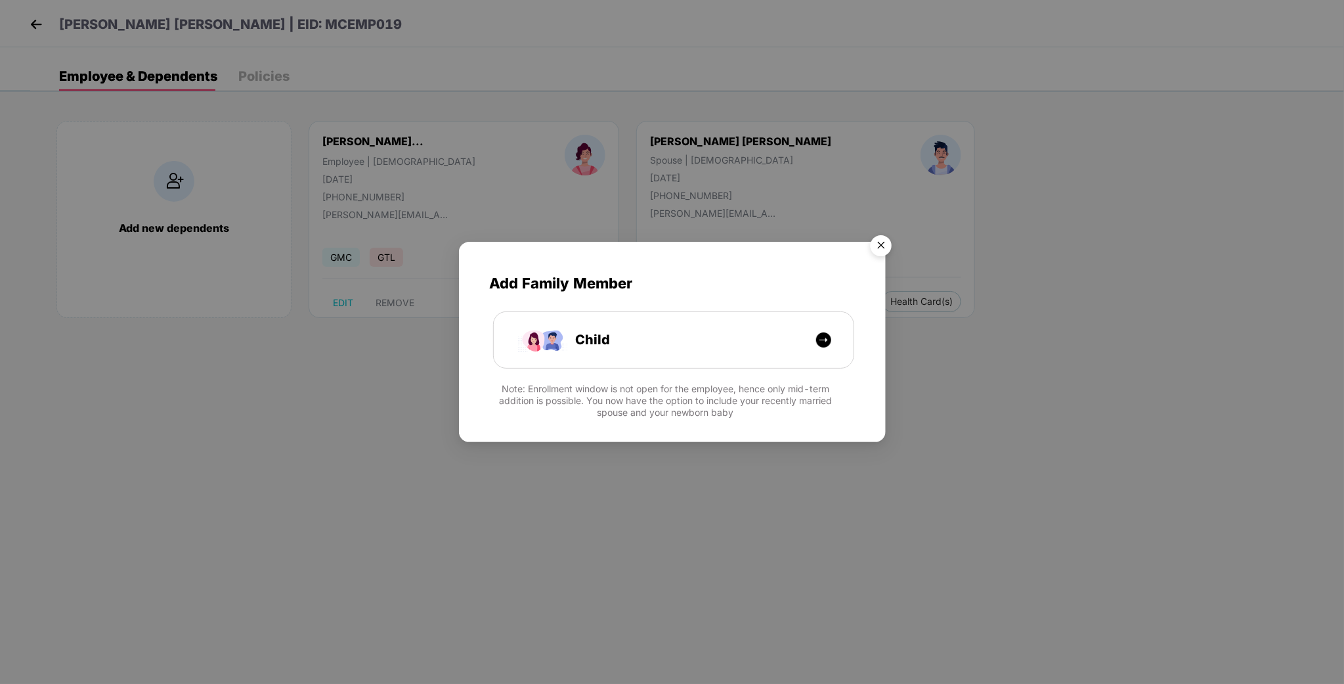
click at [869, 235] on img "Close" at bounding box center [881, 247] width 37 height 37
